Goal: Check status: Check status

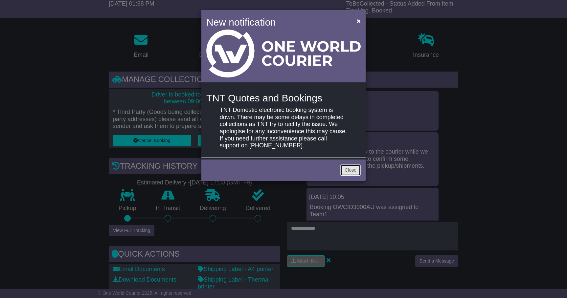
click at [346, 170] on link "Close" at bounding box center [350, 170] width 20 height 11
click at [358, 21] on span "×" at bounding box center [359, 21] width 4 height 8
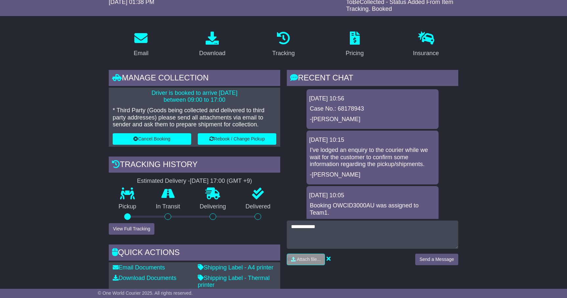
scroll to position [88, 0]
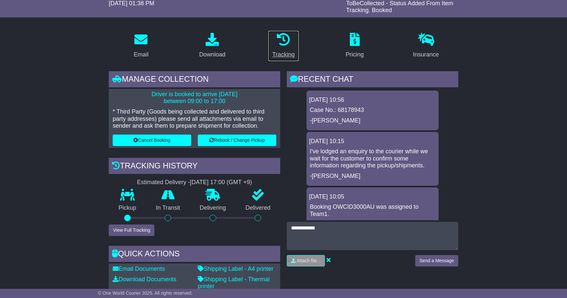
click at [283, 43] on icon at bounding box center [283, 39] width 13 height 13
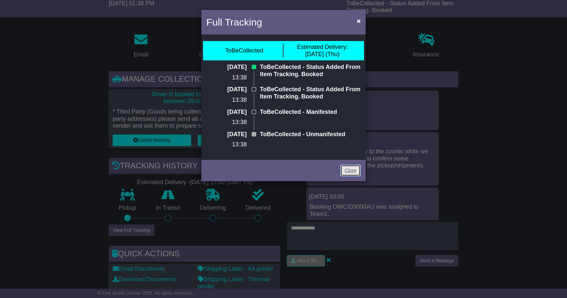
click at [351, 168] on link "Close" at bounding box center [350, 170] width 20 height 11
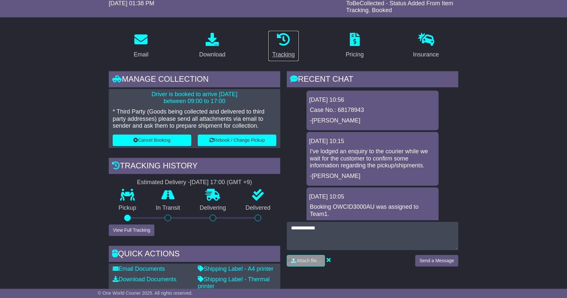
click at [287, 43] on icon at bounding box center [283, 39] width 13 height 13
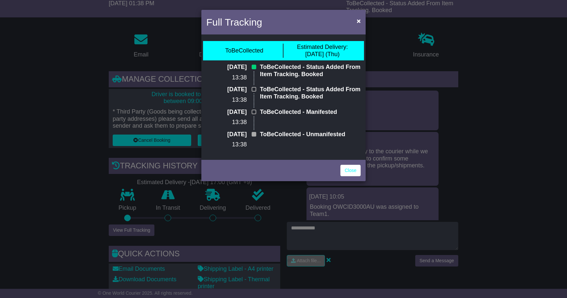
click at [481, 141] on div "Full Tracking × ToBeCollected Estimated Delivery: 14 Aug (Thu) 05 Aug 2025 13:3…" at bounding box center [283, 149] width 567 height 298
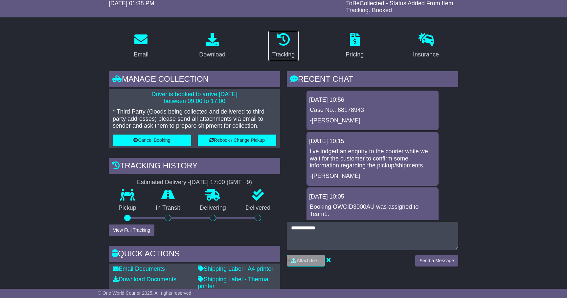
scroll to position [0, 0]
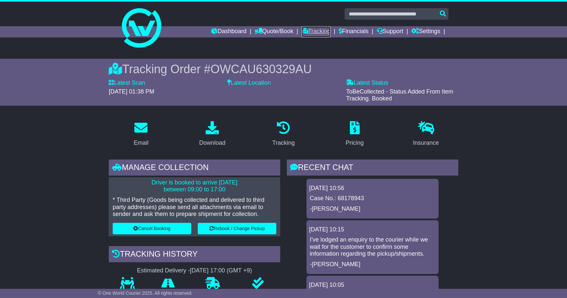
click at [314, 32] on link "Tracking" at bounding box center [315, 31] width 29 height 11
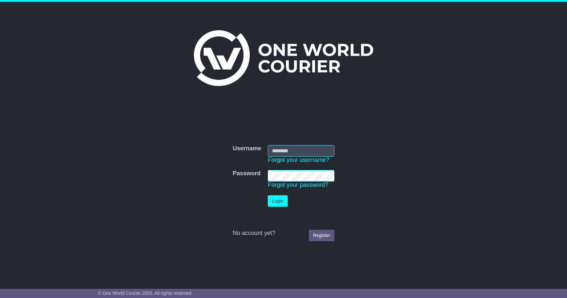
type input "**********"
click at [276, 196] on button "Login" at bounding box center [278, 200] width 20 height 11
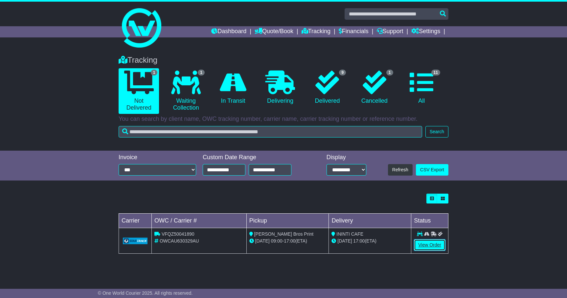
click at [431, 247] on link "View Order" at bounding box center [430, 244] width 32 height 11
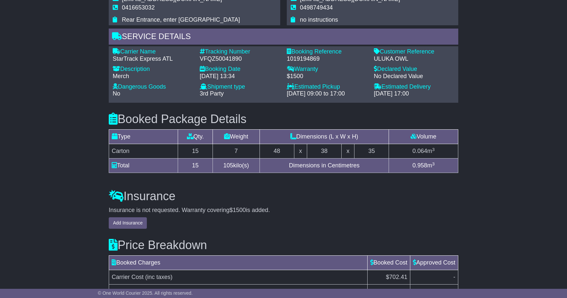
scroll to position [524, 0]
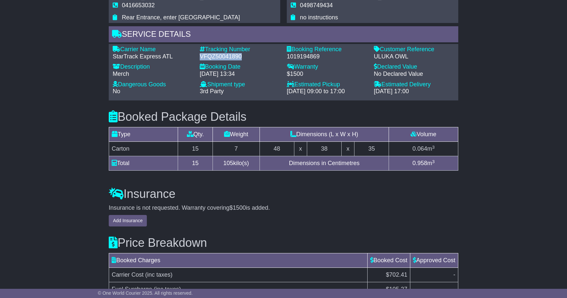
drag, startPoint x: 241, startPoint y: 56, endPoint x: 200, endPoint y: 56, distance: 41.1
click at [200, 56] on div "VFQZ50041890" at bounding box center [240, 56] width 80 height 7
copy div "VFQZ50041890"
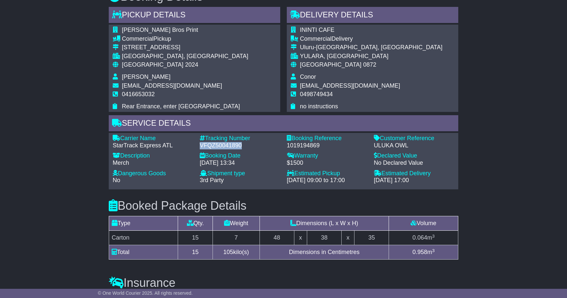
scroll to position [440, 0]
